Goal: Register for event/course

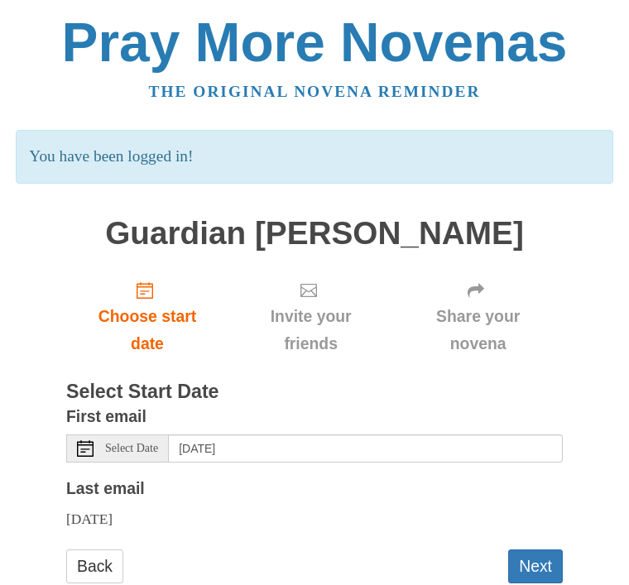
click at [275, 574] on div "Back Next" at bounding box center [314, 575] width 497 height 50
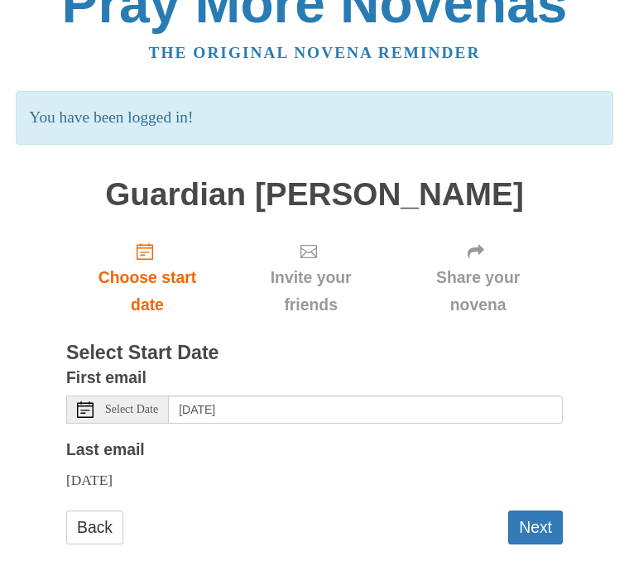
click at [532, 529] on button "Next" at bounding box center [535, 528] width 55 height 34
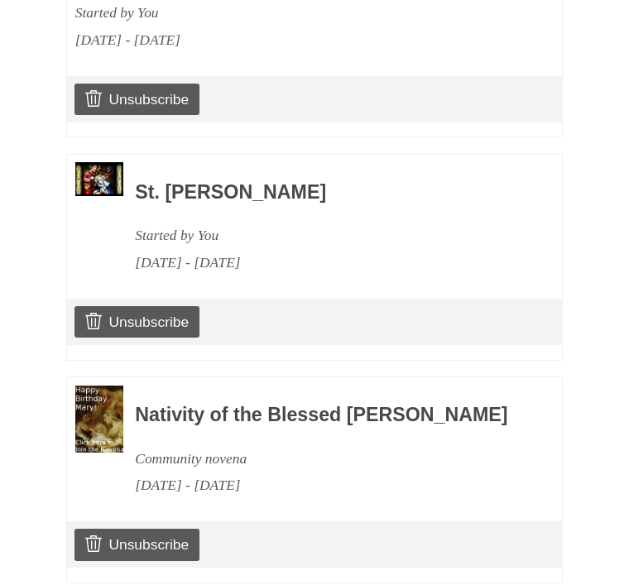
scroll to position [1129, 0]
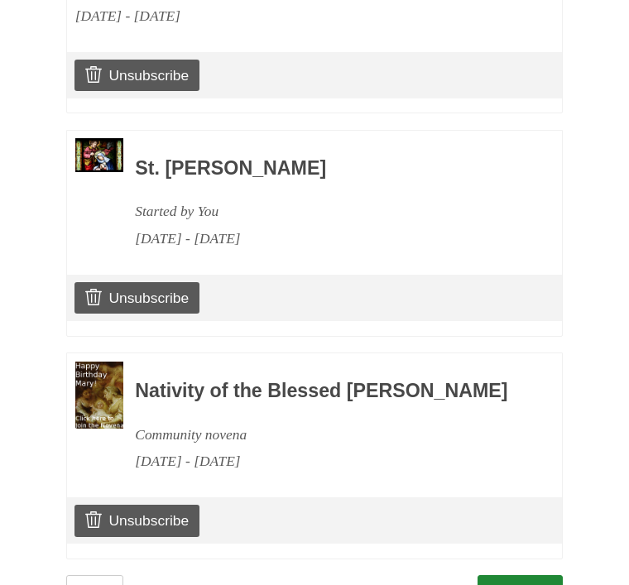
click at [536, 575] on link "Continue" at bounding box center [521, 592] width 86 height 34
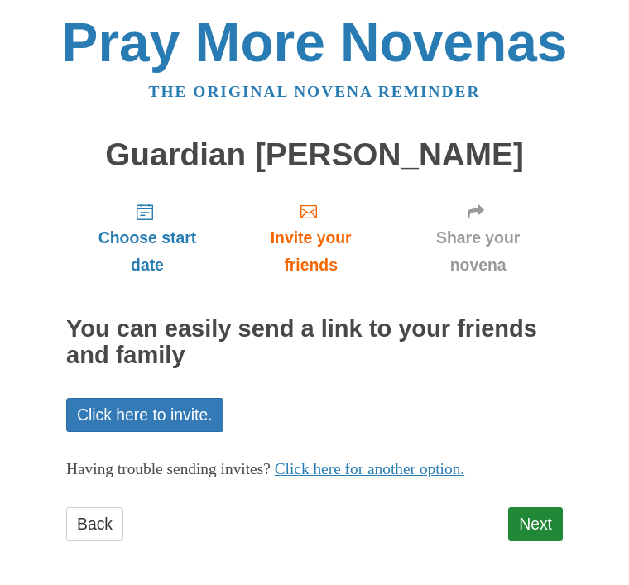
click at [537, 523] on link "Next" at bounding box center [535, 525] width 55 height 34
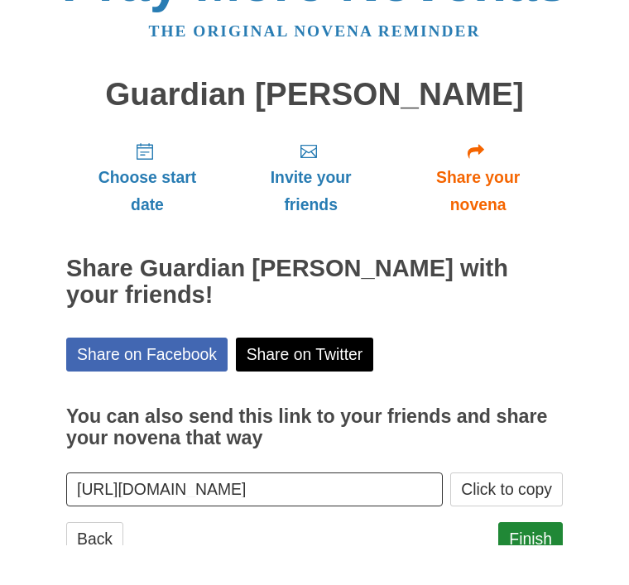
scroll to position [20, 0]
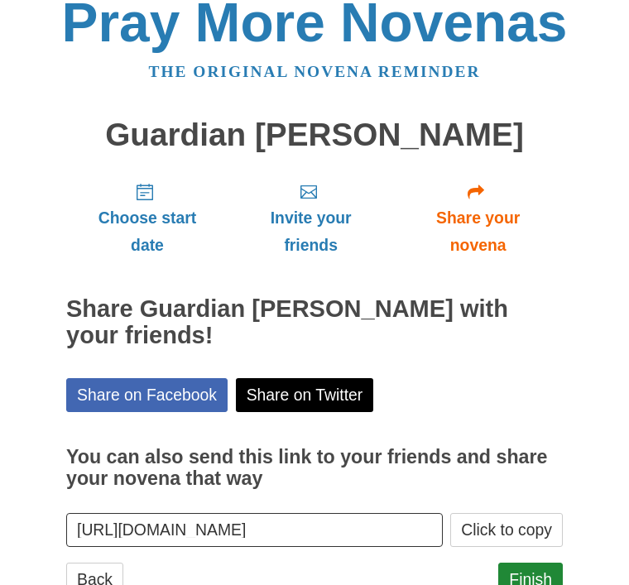
click at [543, 565] on link "Finish" at bounding box center [530, 580] width 65 height 34
